Goal: Information Seeking & Learning: Learn about a topic

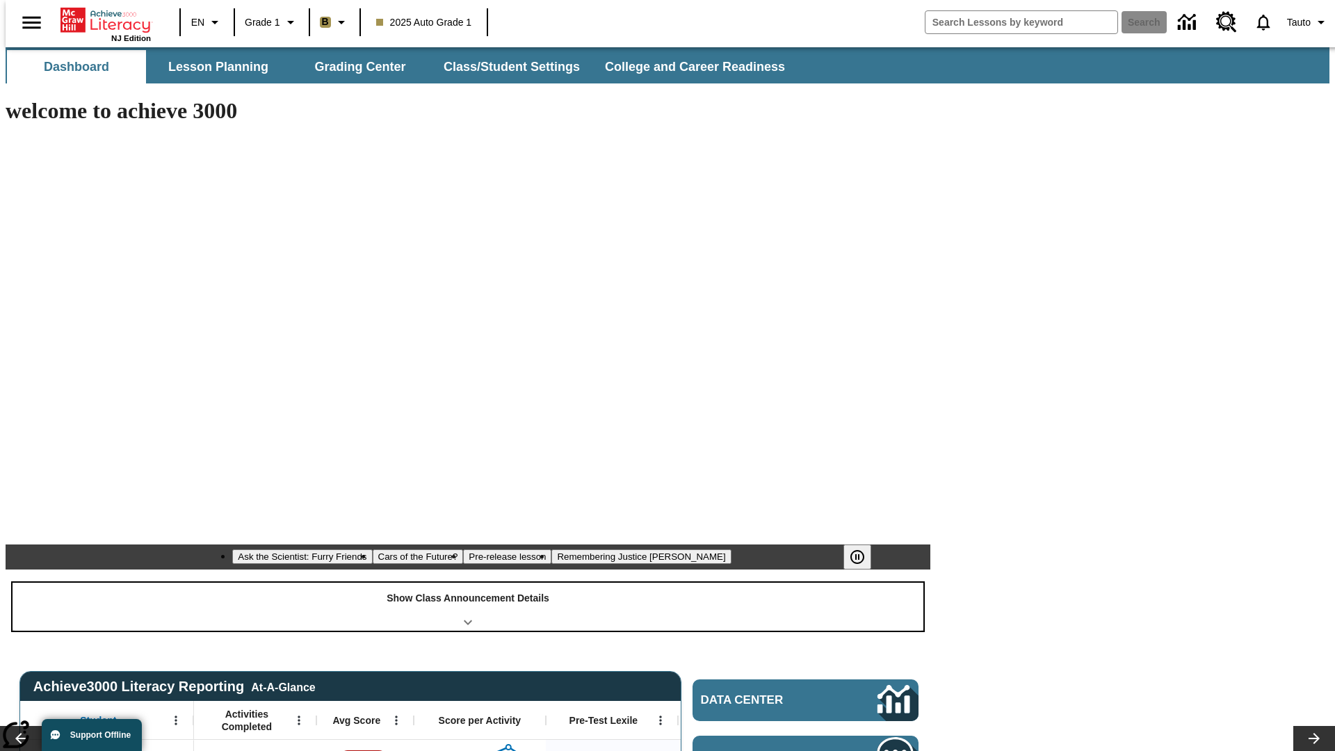
click at [468, 582] on div "Show Class Announcement Details" at bounding box center [468, 606] width 911 height 48
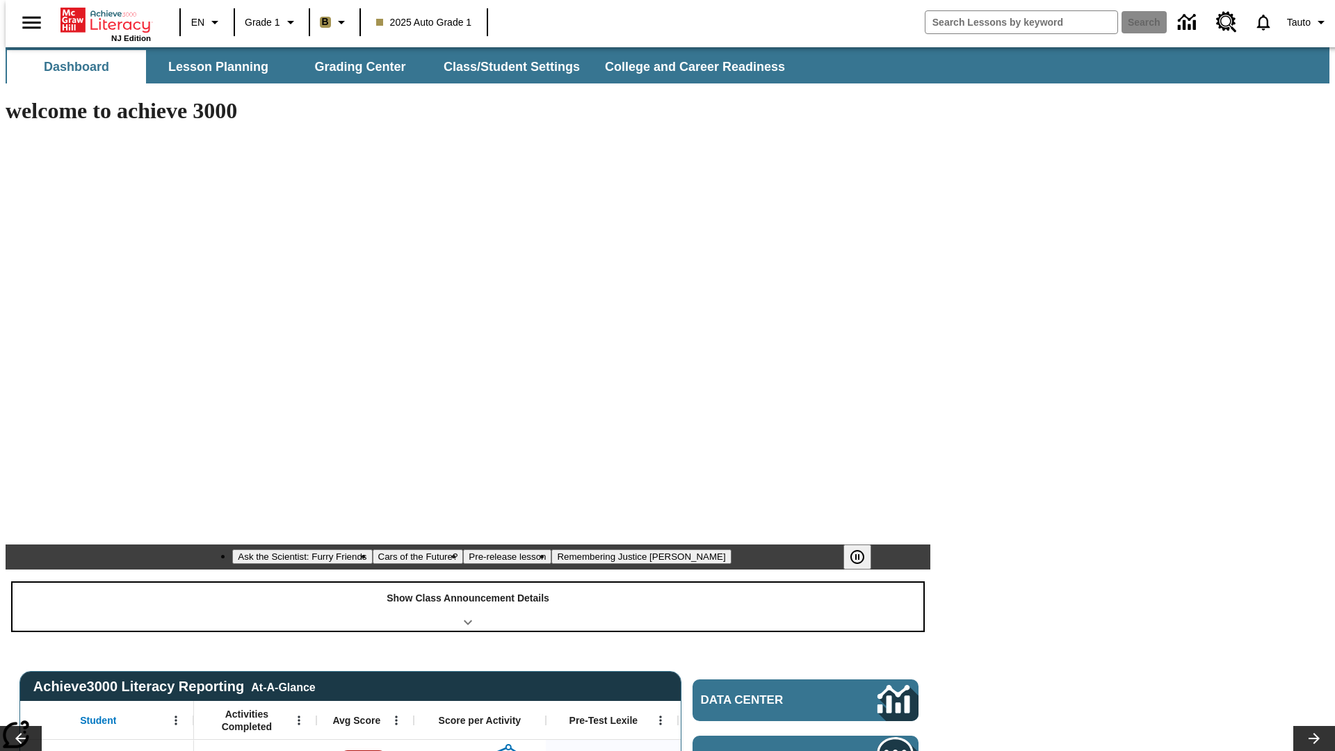
click at [468, 582] on div "Show Class Announcement Details" at bounding box center [468, 606] width 911 height 48
